Goal: Information Seeking & Learning: Learn about a topic

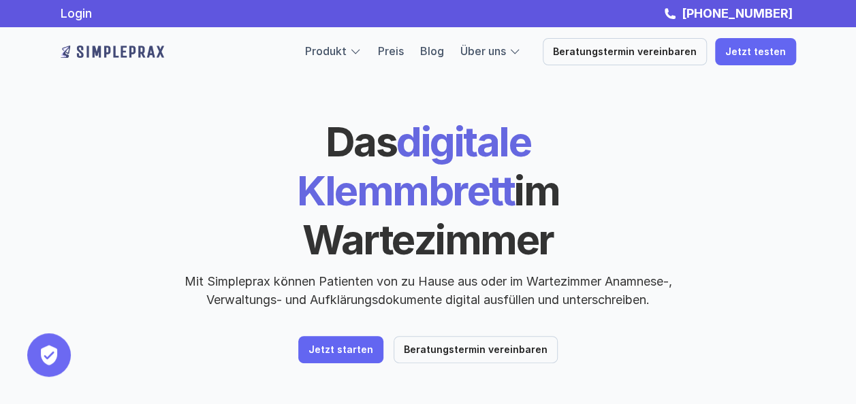
click at [404, 57] on link "Preis" at bounding box center [391, 51] width 26 height 14
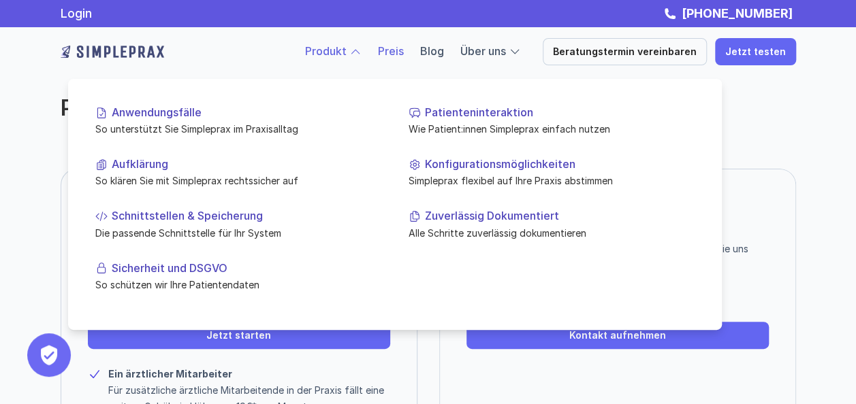
click at [324, 52] on link "Produkt" at bounding box center [326, 51] width 42 height 14
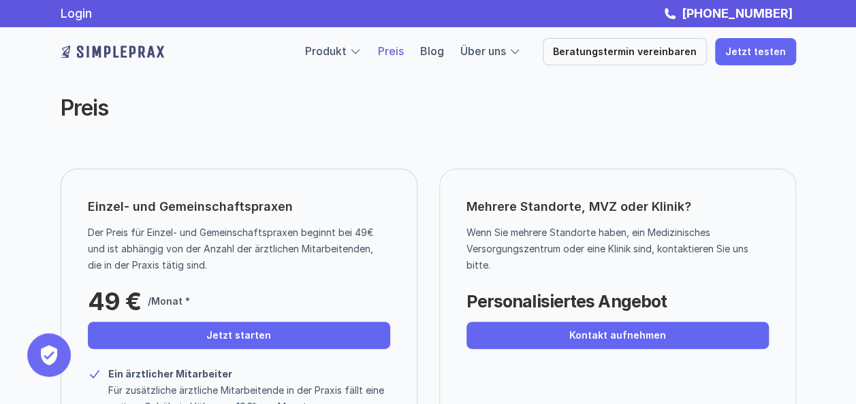
click at [101, 47] on img at bounding box center [112, 52] width 103 height 22
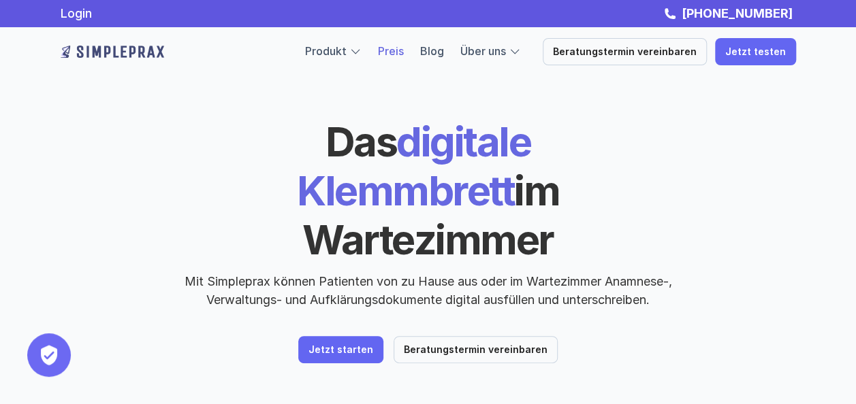
click at [404, 57] on link "Preis" at bounding box center [391, 51] width 26 height 14
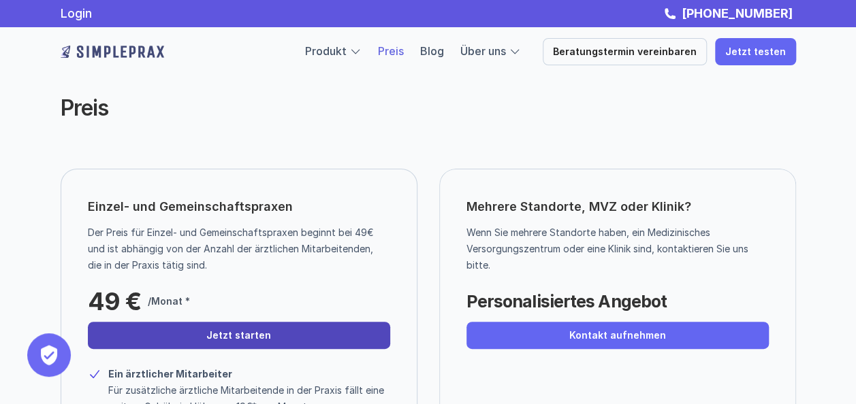
click at [238, 324] on link "Jetzt starten" at bounding box center [239, 335] width 302 height 27
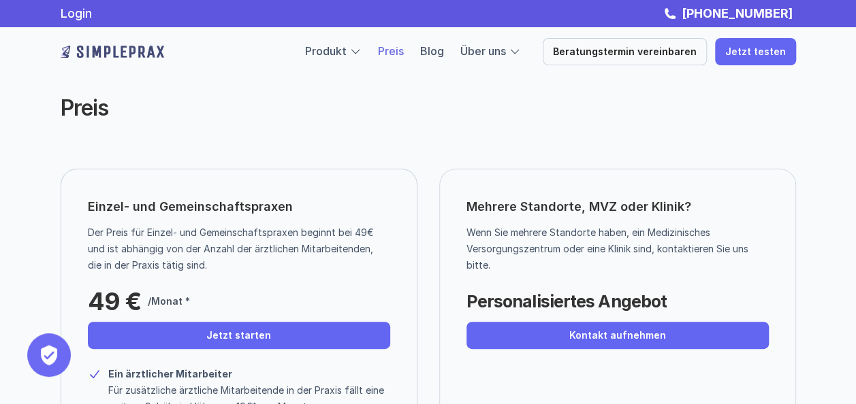
click at [88, 322] on link "Jetzt starten" at bounding box center [239, 335] width 302 height 27
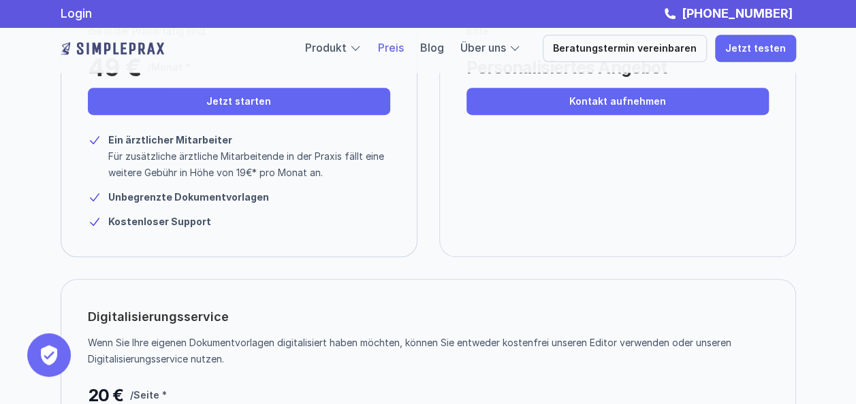
scroll to position [231, 0]
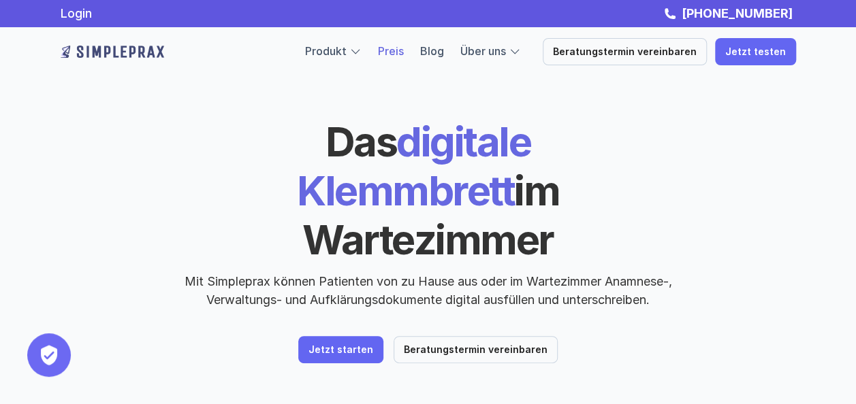
click at [393, 51] on link "Preis" at bounding box center [391, 51] width 26 height 14
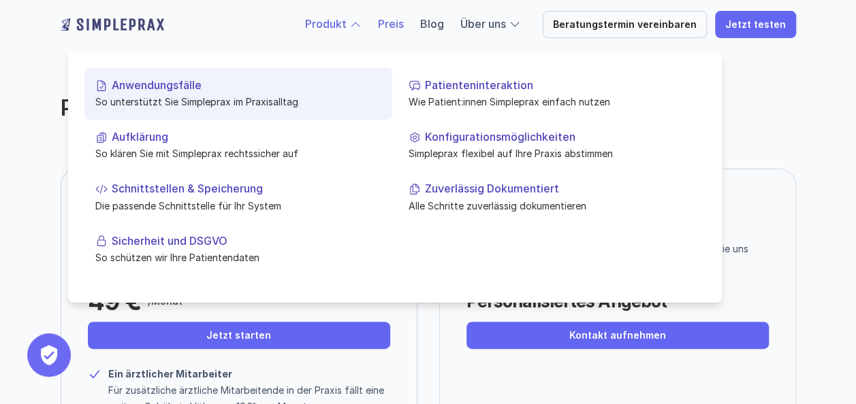
click at [196, 79] on p "Anwendungsfälle" at bounding box center [247, 85] width 270 height 13
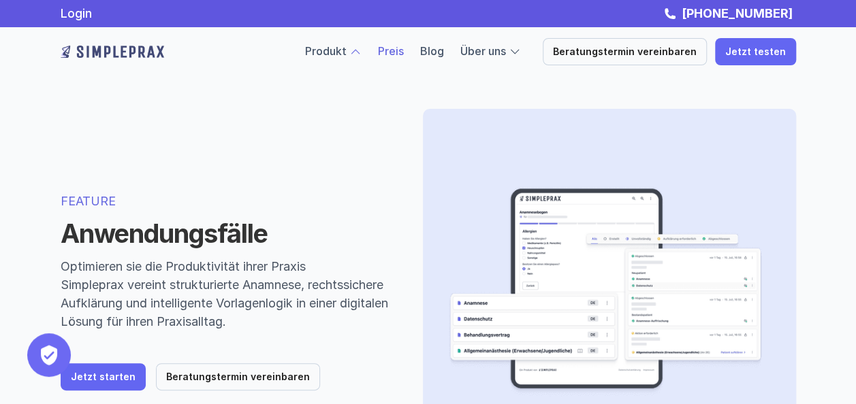
click at [404, 52] on link "Preis" at bounding box center [391, 51] width 26 height 14
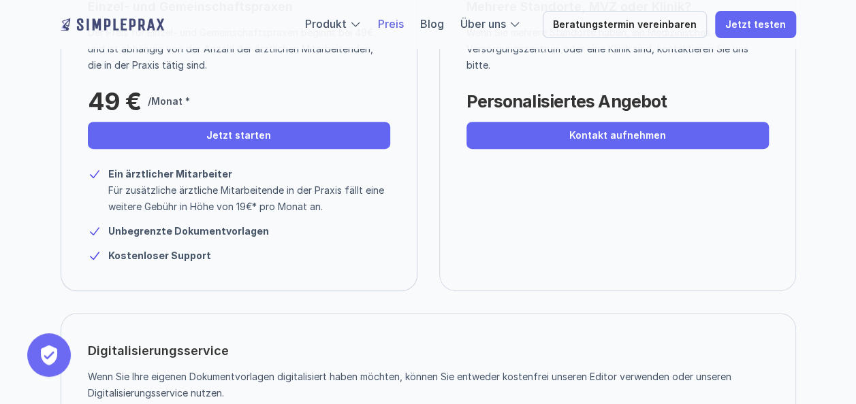
scroll to position [191, 0]
